Goal: Task Accomplishment & Management: Use online tool/utility

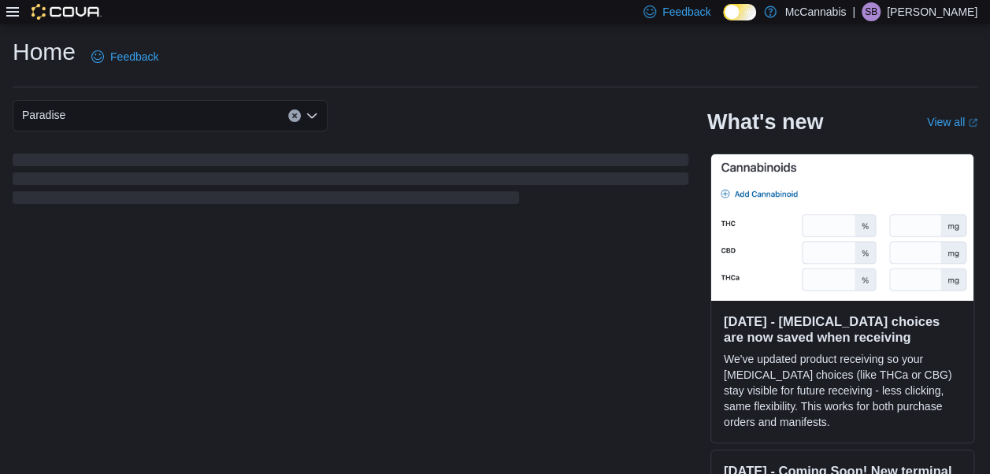
click at [8, 16] on icon at bounding box center [12, 11] width 13 height 9
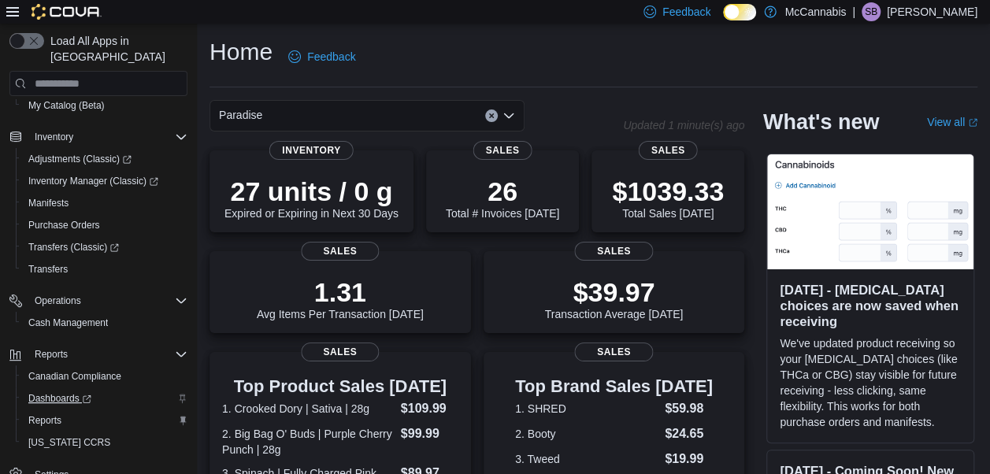
scroll to position [201, 0]
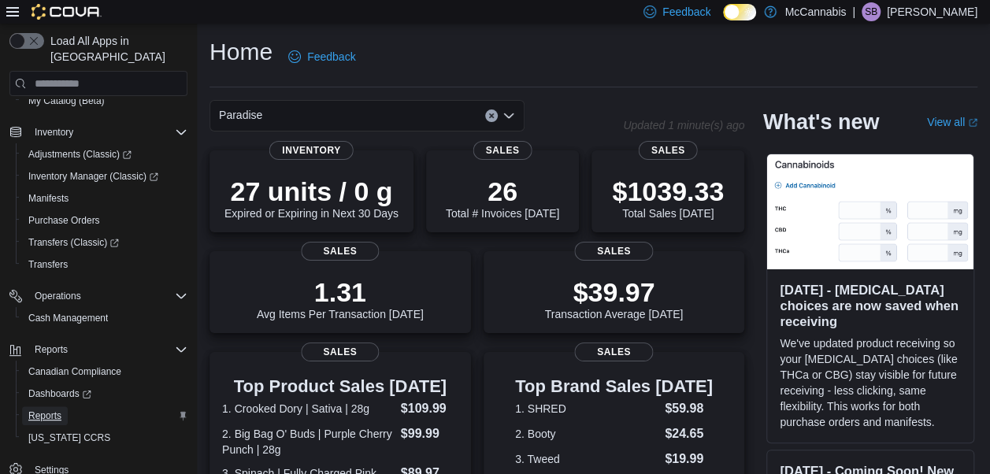
click at [60, 410] on span "Reports" at bounding box center [44, 416] width 33 height 13
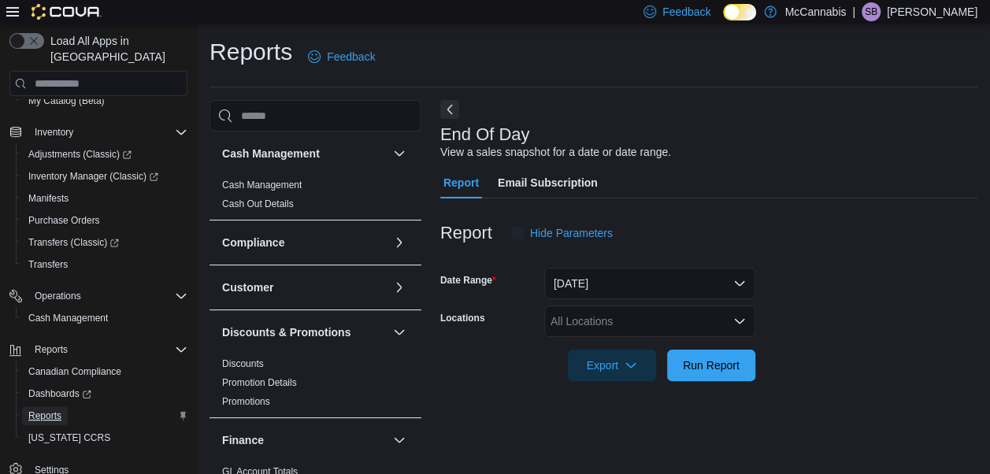
scroll to position [25, 0]
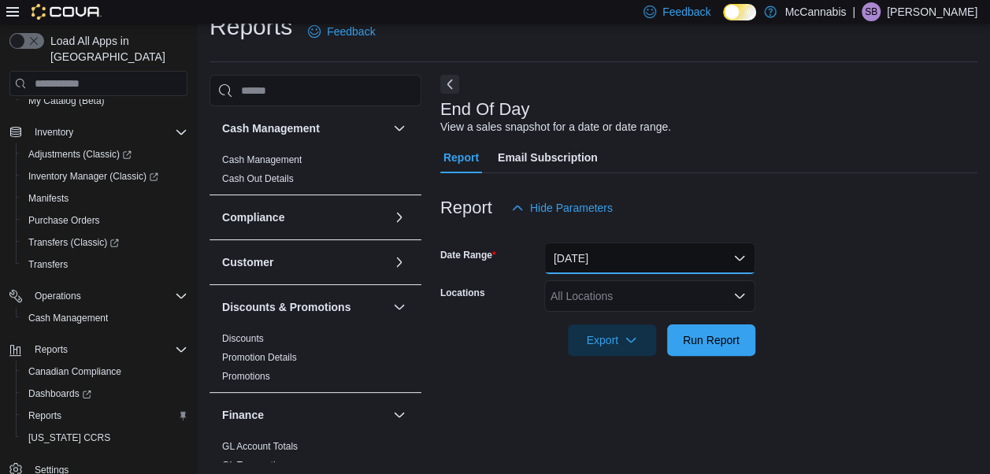
click at [607, 248] on button "Today" at bounding box center [649, 259] width 211 height 32
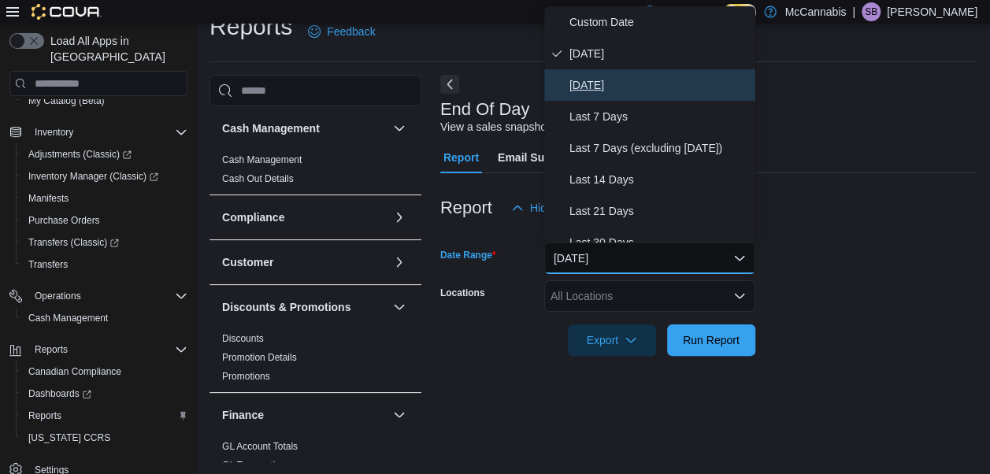
click at [640, 91] on span "Yesterday" at bounding box center [660, 85] width 180 height 19
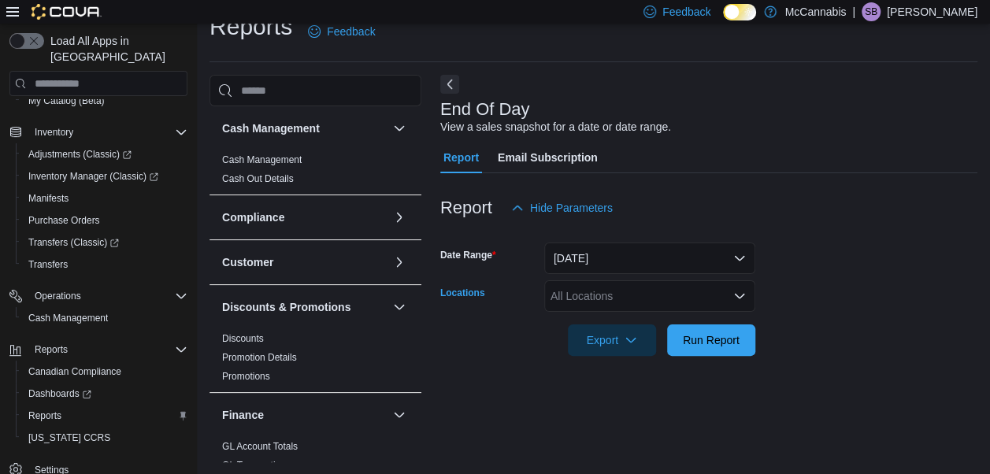
click at [622, 287] on div "All Locations" at bounding box center [649, 296] width 211 height 32
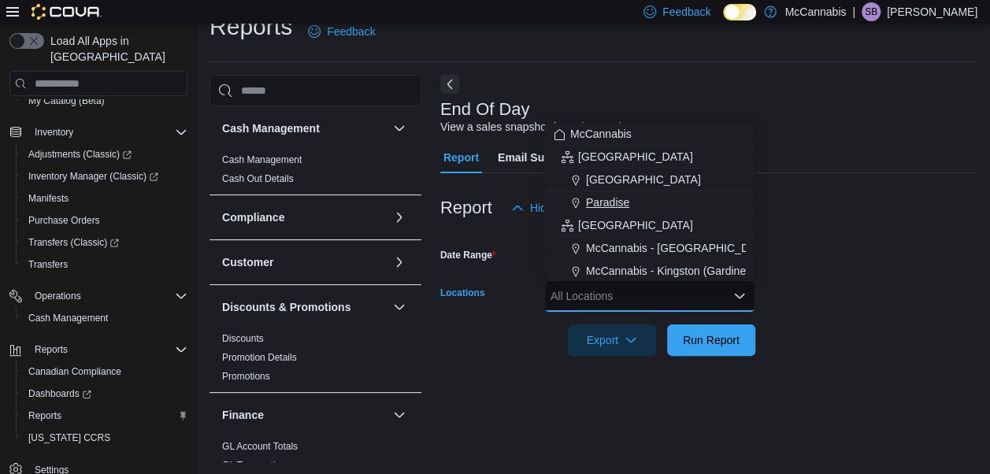
click at [614, 210] on span "Paradise" at bounding box center [607, 203] width 43 height 16
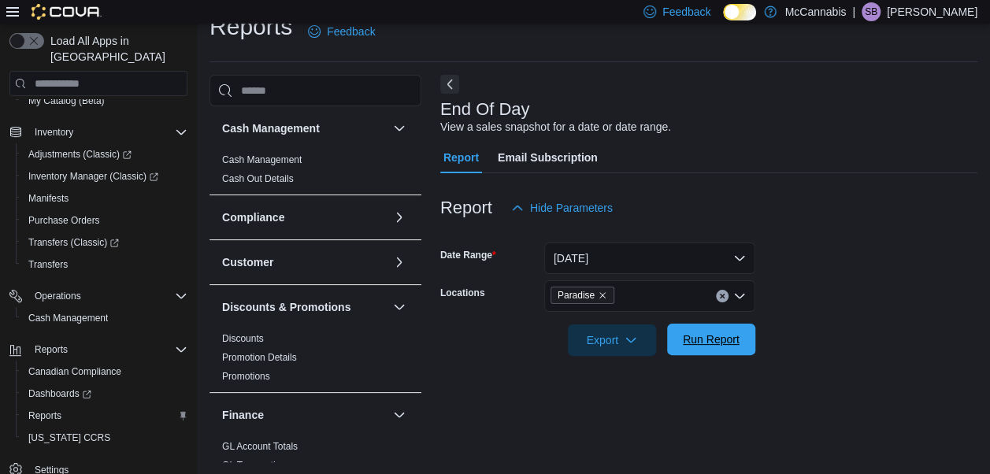
click at [734, 340] on span "Run Report" at bounding box center [711, 340] width 57 height 16
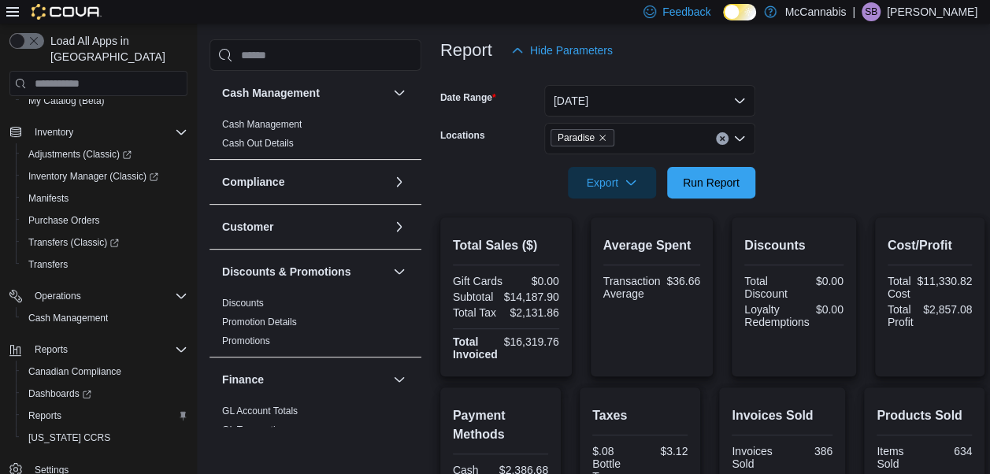
scroll to position [262, 0]
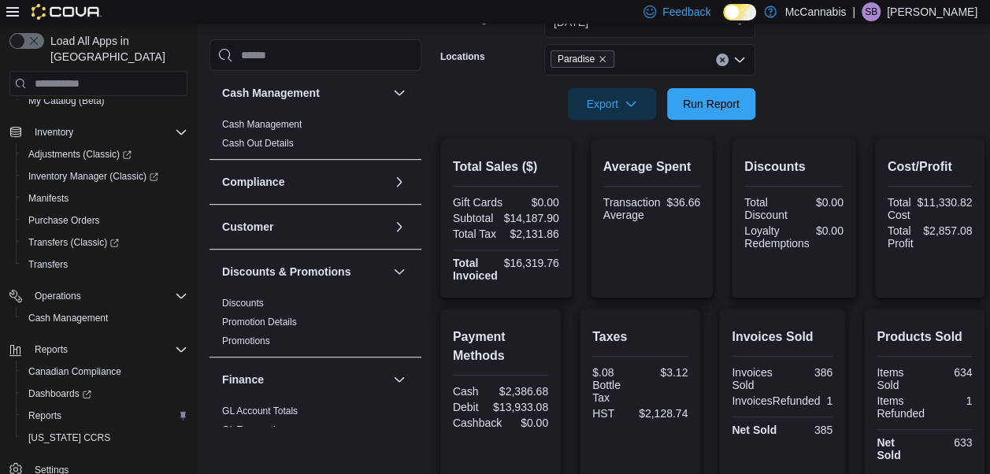
click at [623, 246] on div "Average Spent Transaction Average $36.66" at bounding box center [651, 218] width 97 height 134
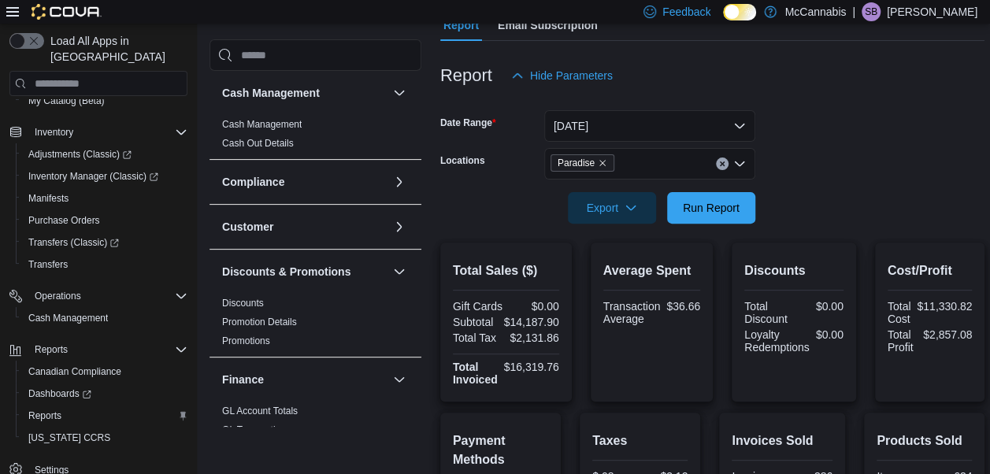
scroll to position [236, 0]
